Goal: Information Seeking & Learning: Learn about a topic

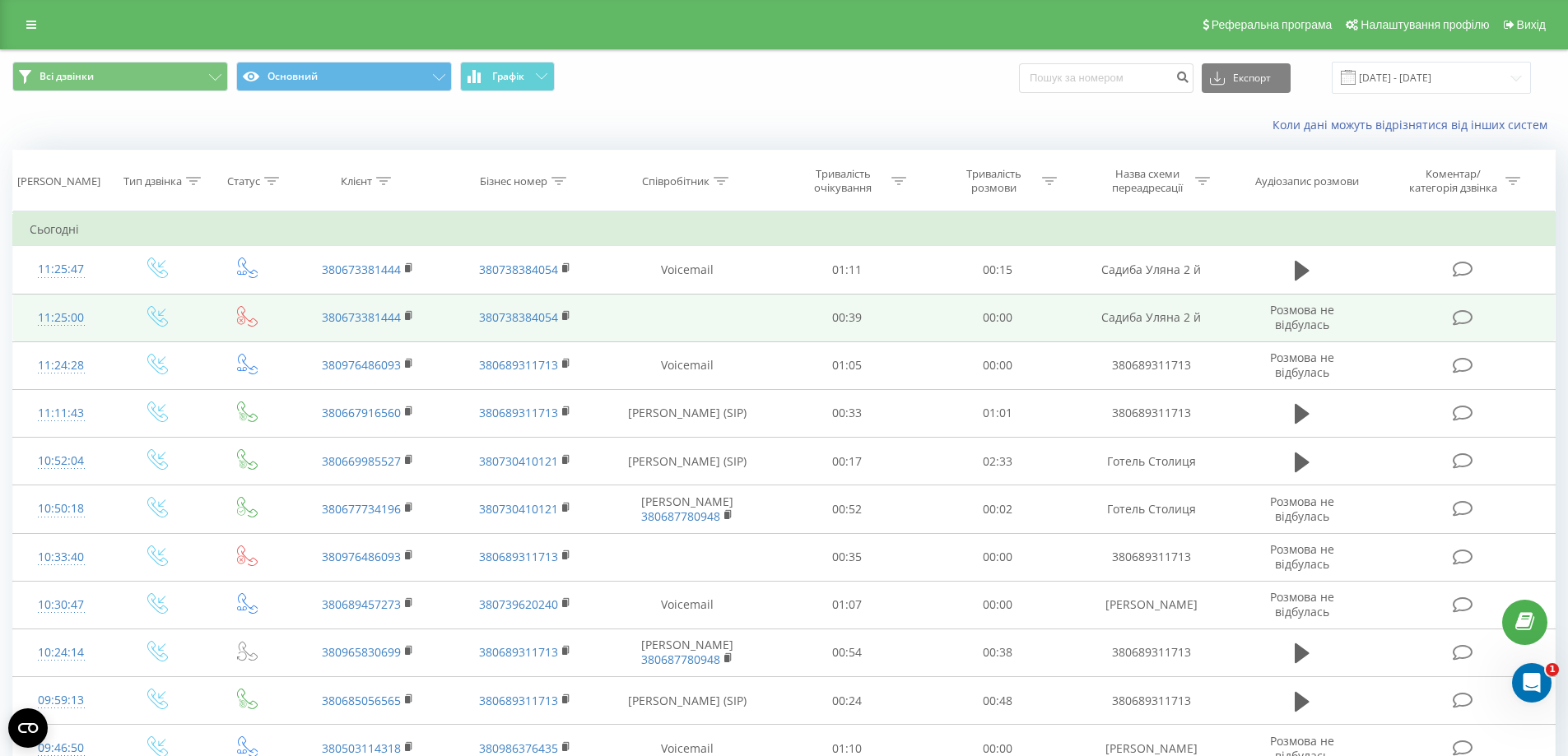
drag, startPoint x: 411, startPoint y: 315, endPoint x: 406, endPoint y: 335, distance: 20.6
click at [412, 315] on icon at bounding box center [410, 315] width 9 height 11
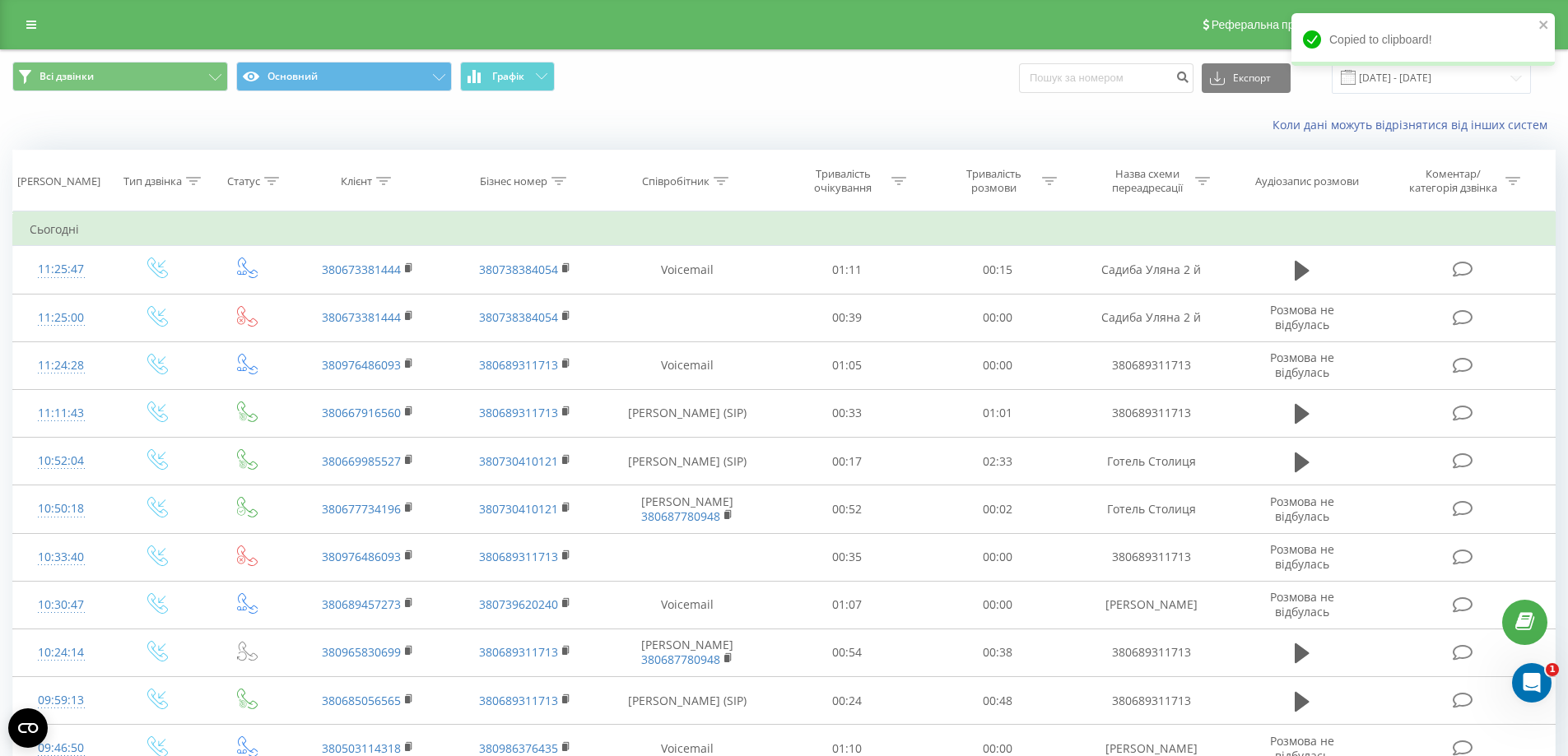
click at [597, 118] on div "Коли дані можуть відрізнятися вiд інших систем" at bounding box center [1078, 125] width 979 height 17
